Goal: Information Seeking & Learning: Learn about a topic

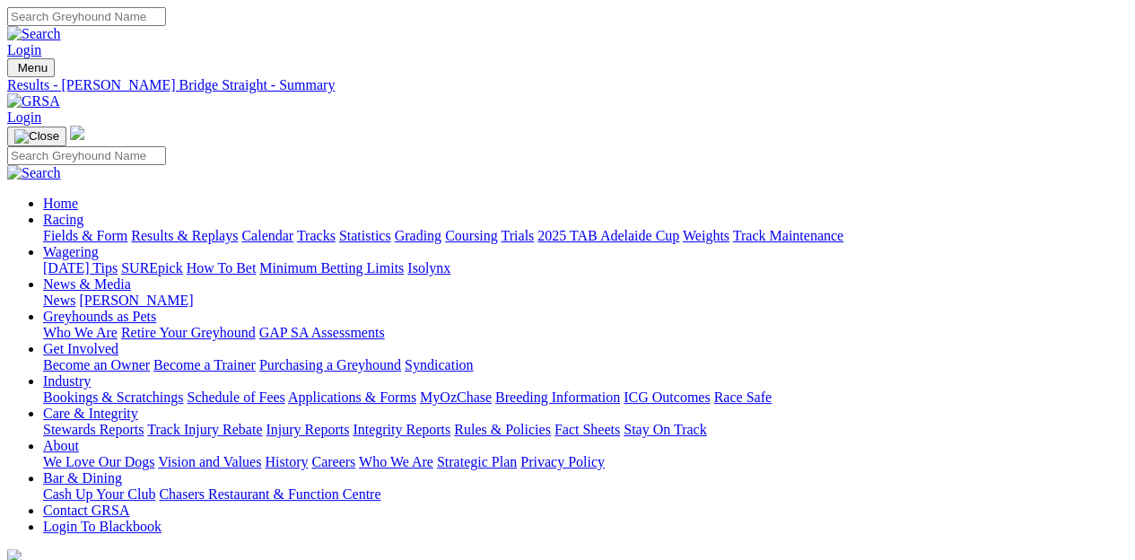
click at [77, 228] on link "Fields & Form" at bounding box center [85, 235] width 84 height 15
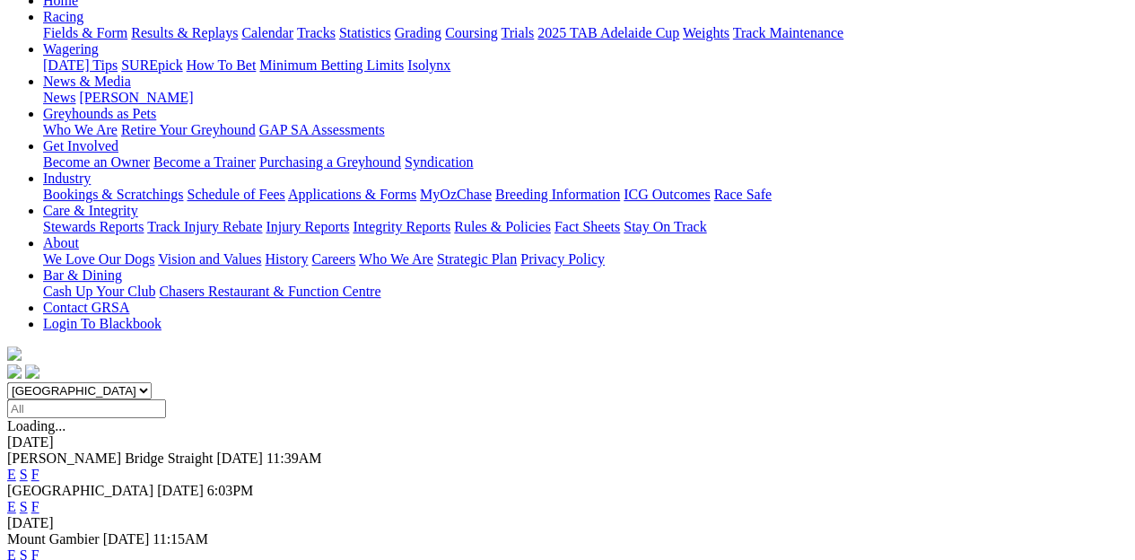
scroll to position [269, 0]
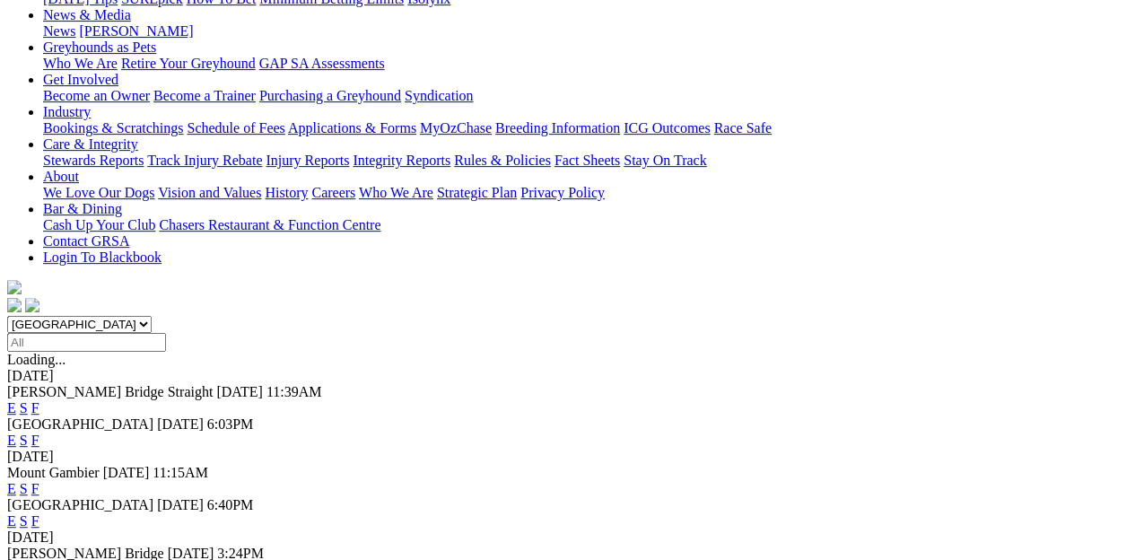
click at [39, 513] on link "F" at bounding box center [35, 520] width 8 height 15
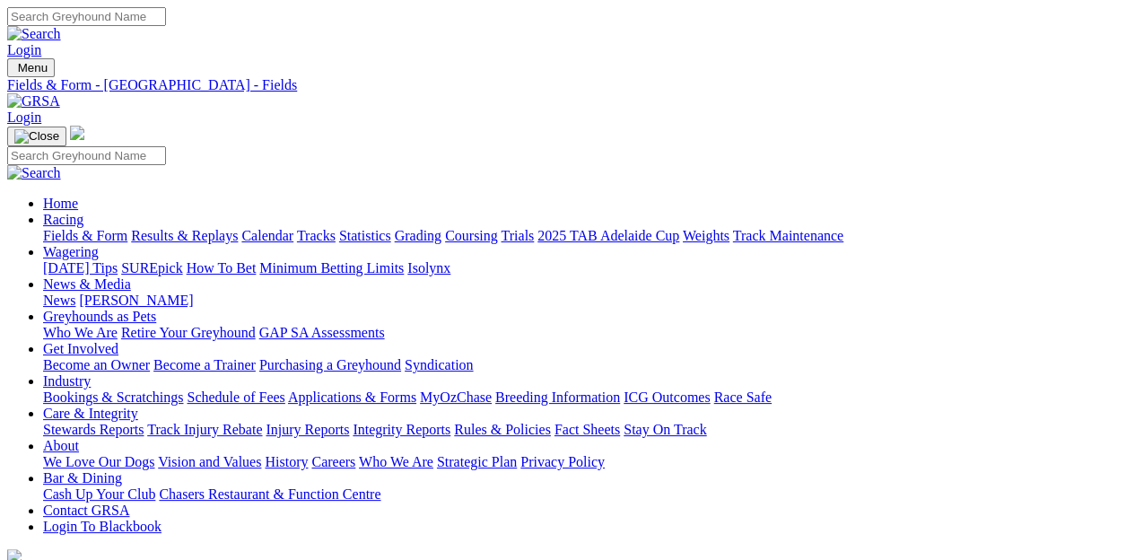
click at [201, 228] on link "Results & Replays" at bounding box center [184, 235] width 107 height 15
